Goal: Task Accomplishment & Management: Use online tool/utility

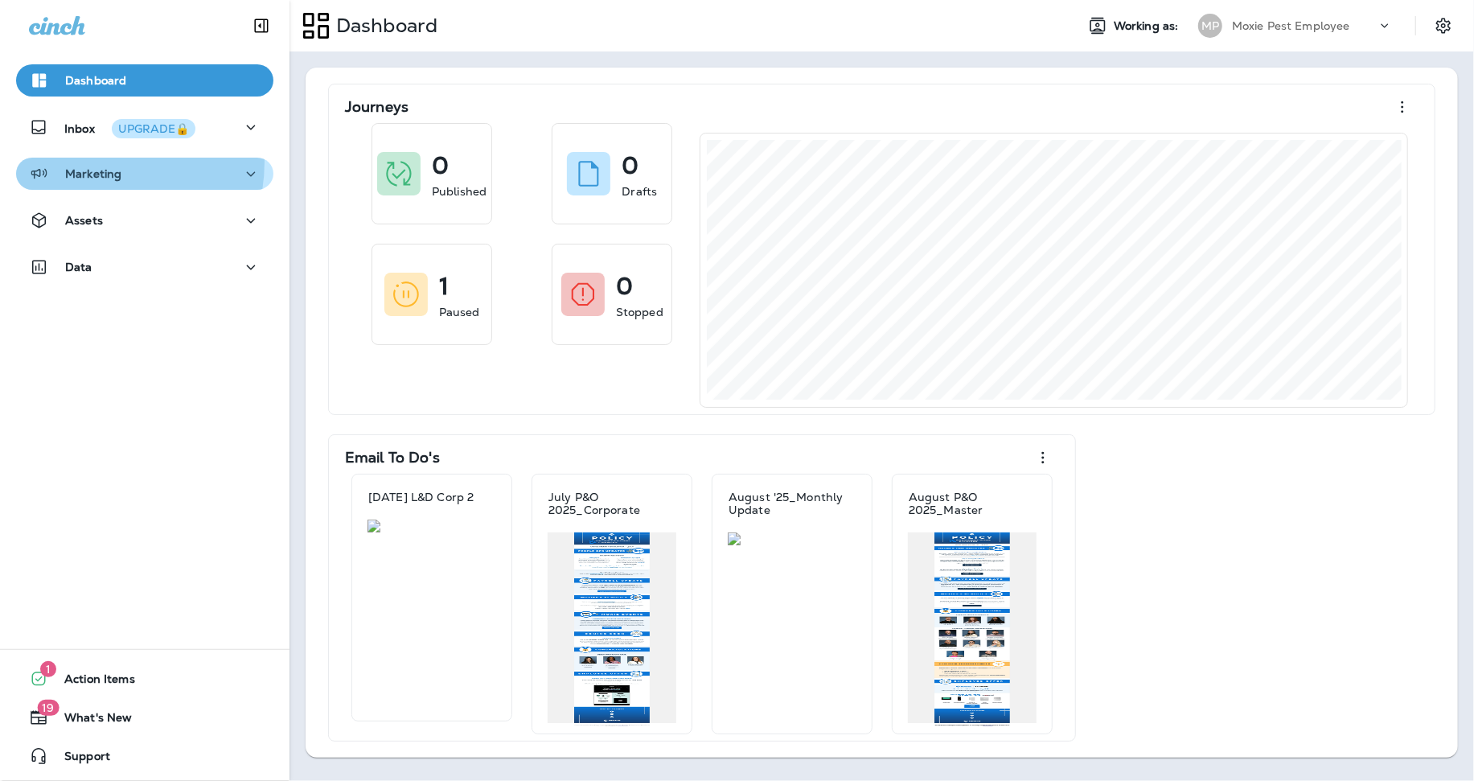
click at [96, 162] on button "Marketing" at bounding box center [144, 174] width 257 height 32
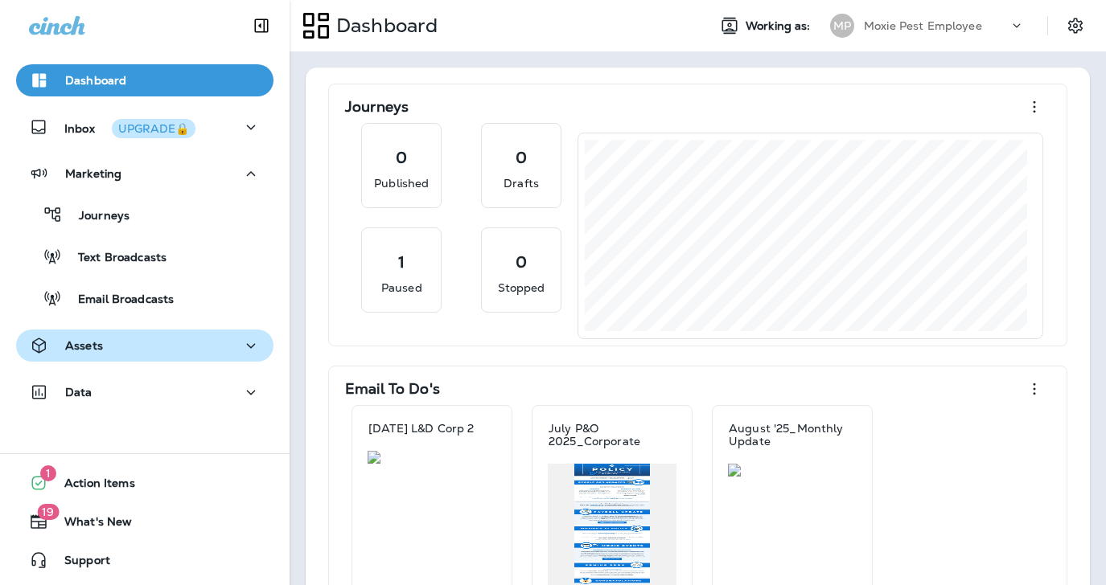
click at [133, 344] on div "Assets" at bounding box center [145, 346] width 232 height 20
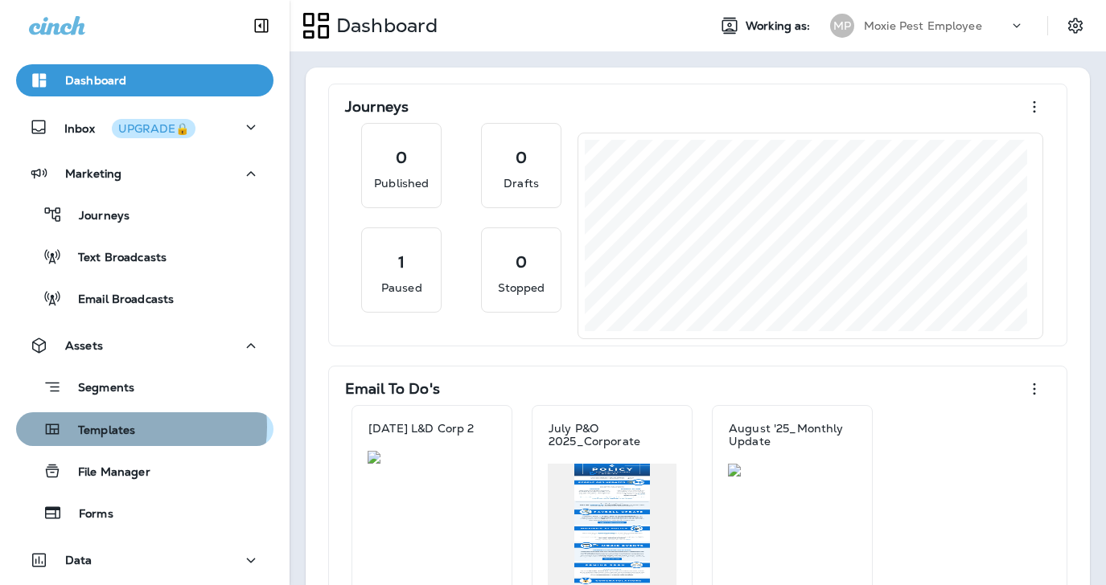
click at [132, 427] on p "Templates" at bounding box center [98, 431] width 73 height 15
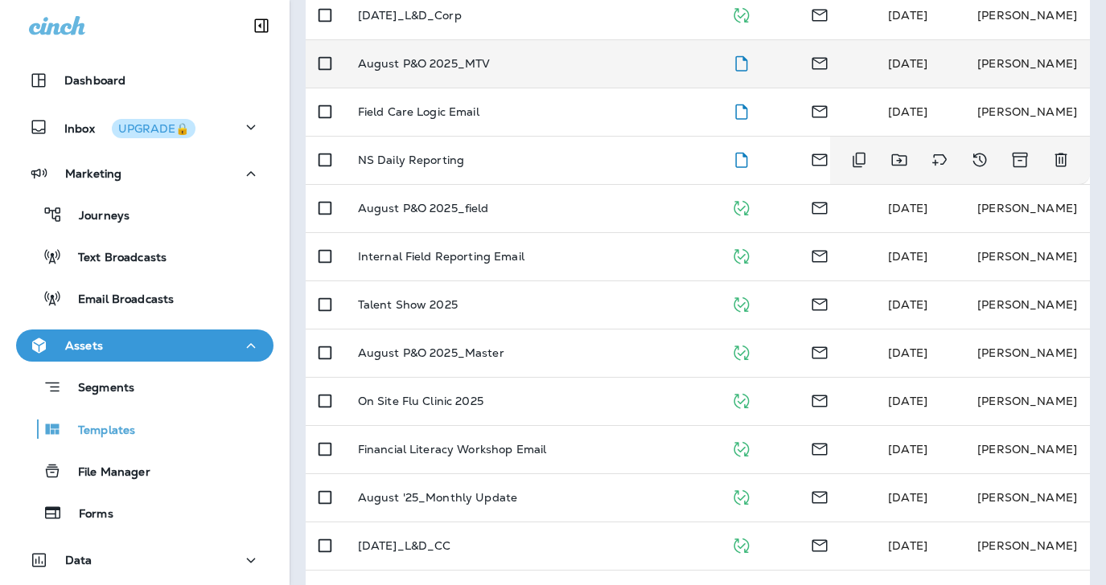
scroll to position [514, 0]
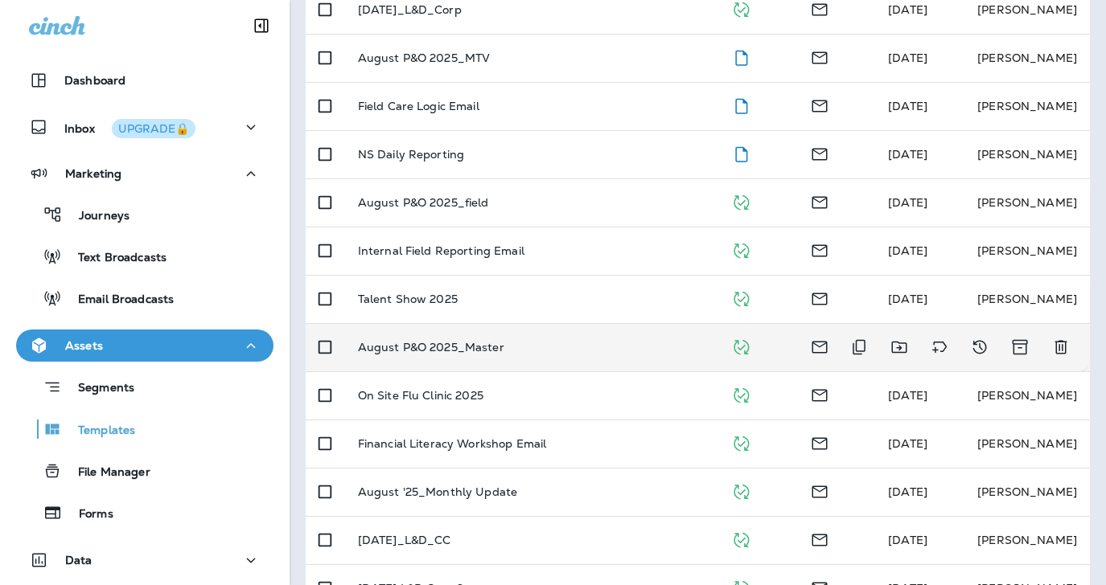
click at [450, 342] on p "August P&O 2025_Master" at bounding box center [431, 347] width 146 height 13
